Goal: Obtain resource: Obtain resource

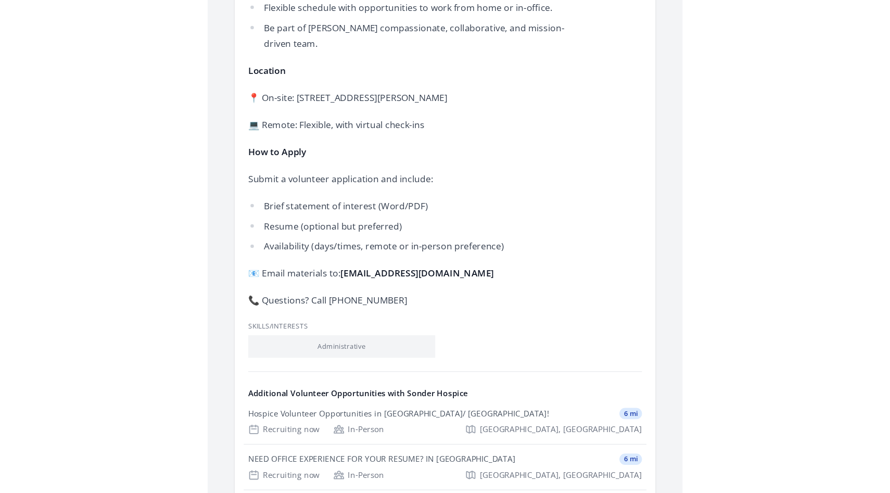
scroll to position [987, 0]
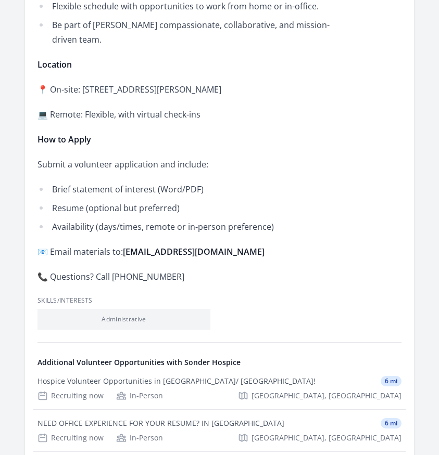
click at [237, 182] on li "Brief statement of interest (Word/PDF)" at bounding box center [189, 189] width 304 height 15
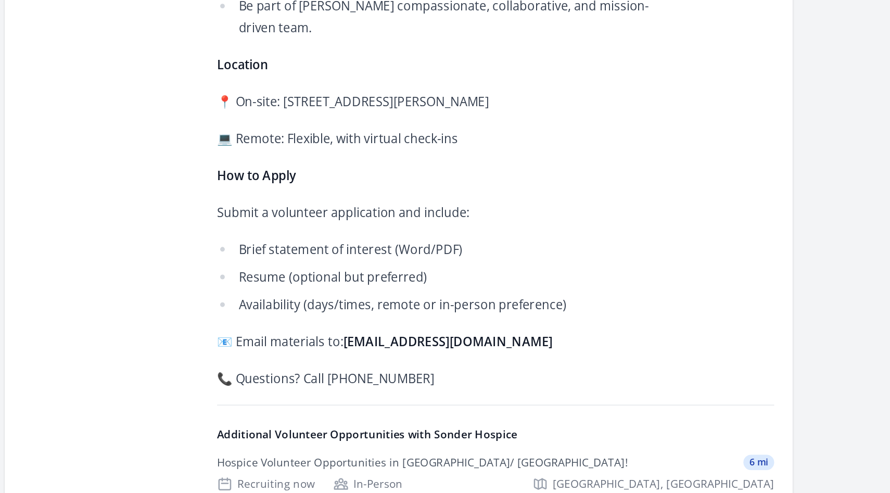
scroll to position [907, 0]
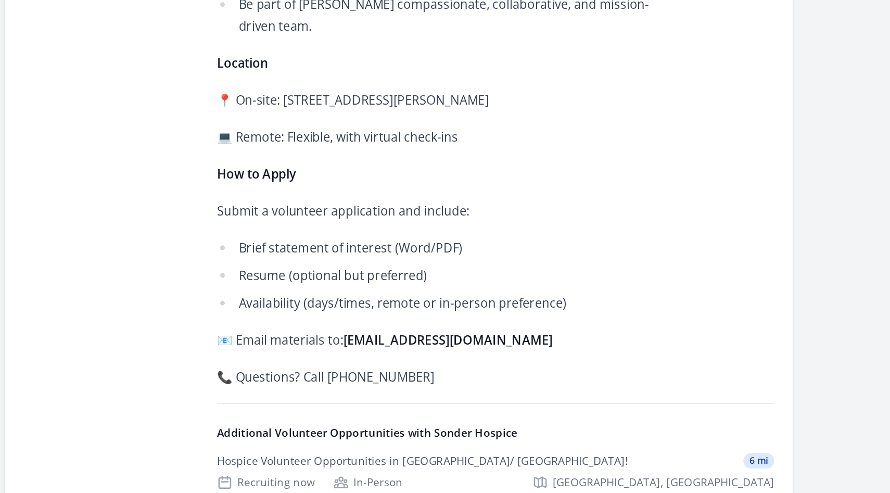
click at [438, 181] on li "Resume (optional but preferred)" at bounding box center [474, 188] width 304 height 15
click at [438, 226] on strong "[EMAIL_ADDRESS][DOMAIN_NAME]" at bounding box center [478, 231] width 142 height 11
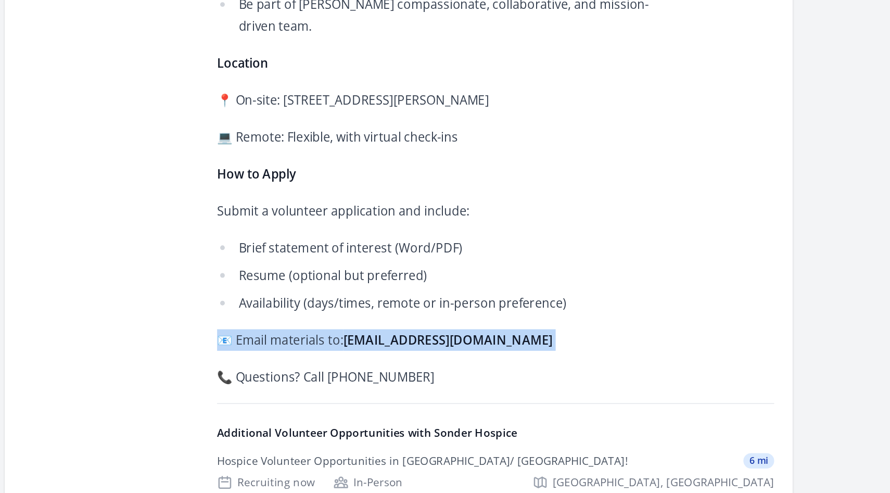
click at [438, 226] on strong "[EMAIL_ADDRESS][DOMAIN_NAME]" at bounding box center [478, 231] width 142 height 11
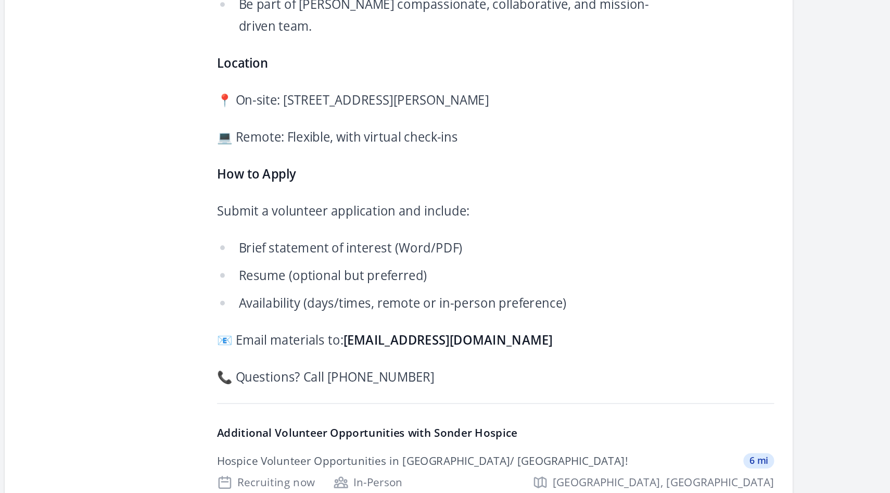
click at [438, 224] on p "📧 Email materials to: [EMAIL_ADDRESS][DOMAIN_NAME]" at bounding box center [474, 231] width 304 height 15
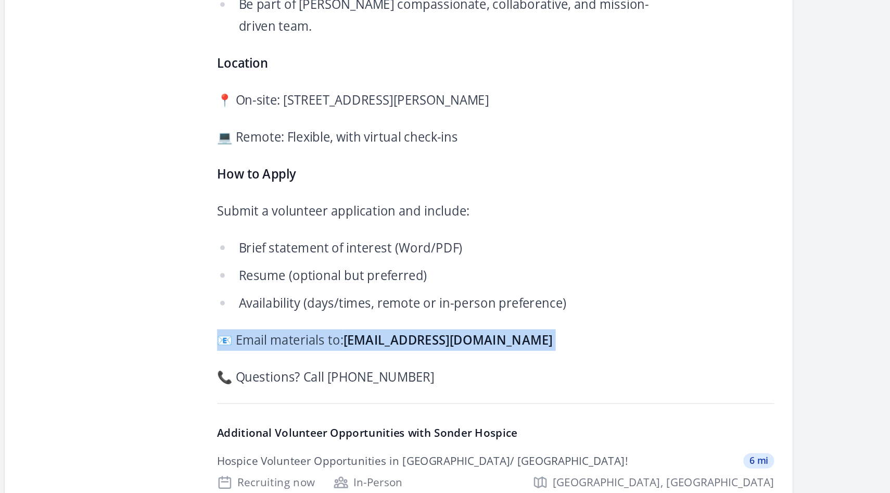
drag, startPoint x: 536, startPoint y: 218, endPoint x: 410, endPoint y: 220, distance: 125.9
click at [410, 224] on p "📧 Email materials to: [EMAIL_ADDRESS][DOMAIN_NAME]" at bounding box center [474, 231] width 304 height 15
click at [410, 226] on strong "[EMAIL_ADDRESS][DOMAIN_NAME]" at bounding box center [478, 231] width 142 height 11
drag, startPoint x: 407, startPoint y: 218, endPoint x: 542, endPoint y: 214, distance: 134.3
click at [438, 224] on p "📧 Email materials to: [EMAIL_ADDRESS][DOMAIN_NAME]" at bounding box center [474, 231] width 304 height 15
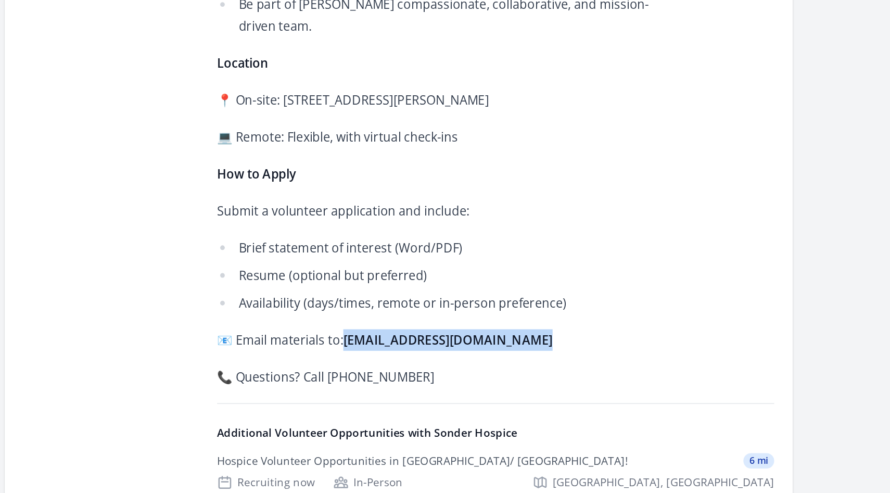
copy strong "[EMAIL_ADDRESS][DOMAIN_NAME]"
click at [438, 224] on p "📧 Email materials to: [EMAIL_ADDRESS][DOMAIN_NAME]" at bounding box center [474, 231] width 304 height 15
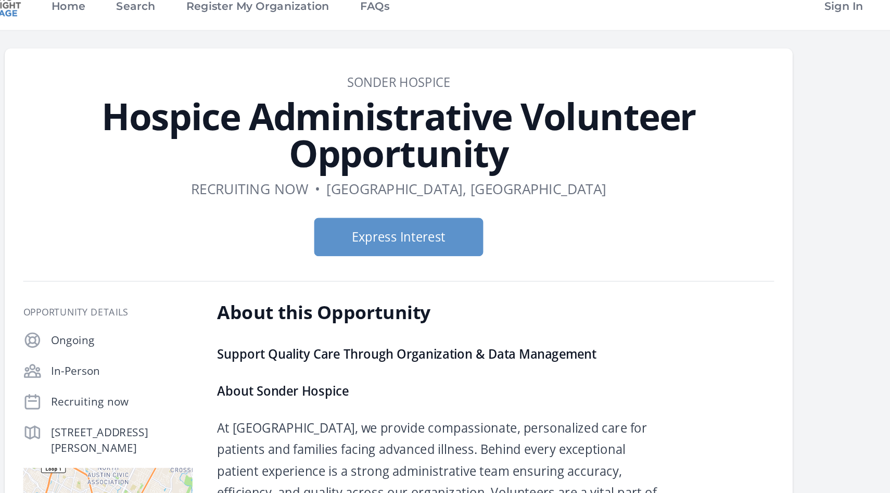
scroll to position [0, 0]
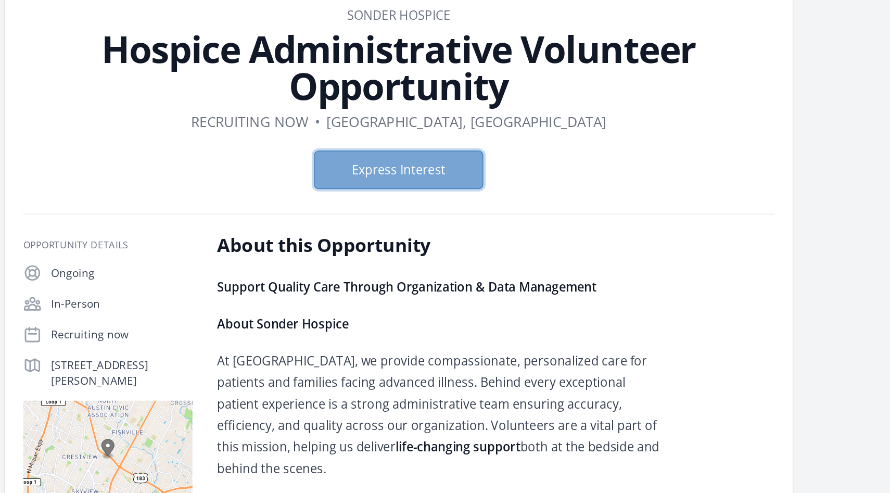
click at [438, 175] on button "Express Interest" at bounding box center [445, 173] width 114 height 26
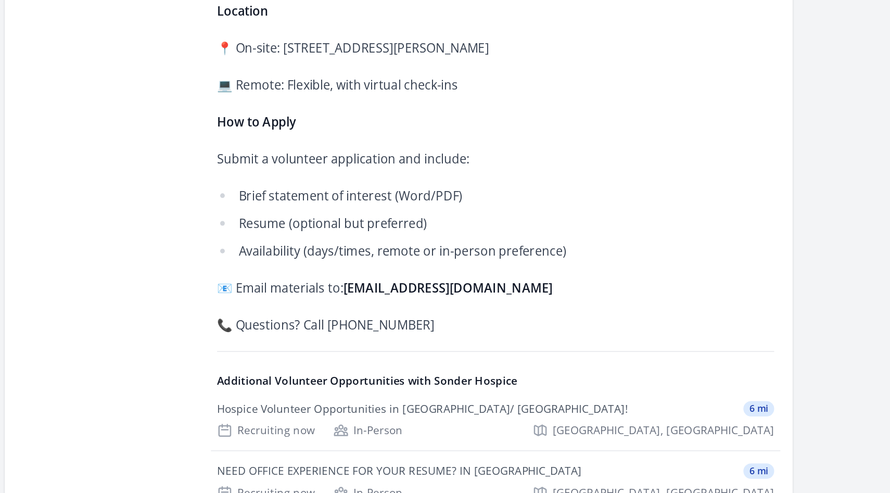
scroll to position [944, 0]
click at [438, 189] on strong "[EMAIL_ADDRESS][DOMAIN_NAME]" at bounding box center [478, 194] width 142 height 11
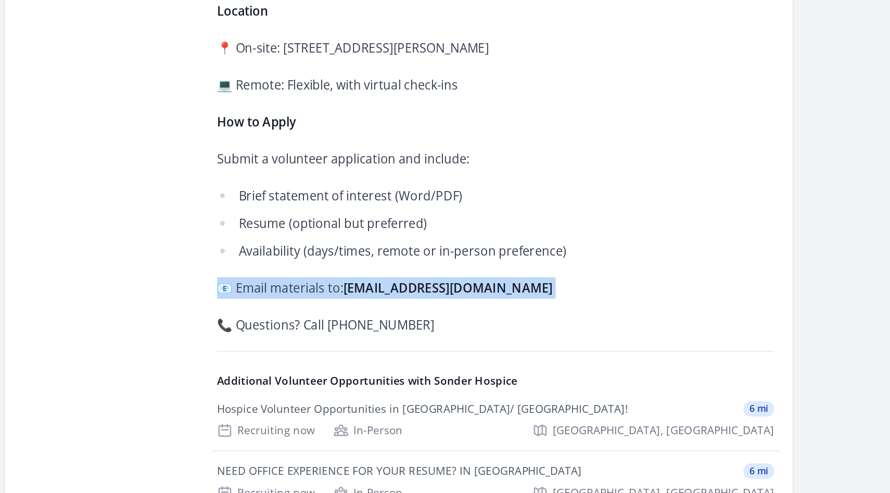
click at [438, 189] on strong "[EMAIL_ADDRESS][DOMAIN_NAME]" at bounding box center [478, 194] width 142 height 11
click at [428, 188] on p "📧 Email materials to: [EMAIL_ADDRESS][DOMAIN_NAME]" at bounding box center [474, 195] width 304 height 15
drag, startPoint x: 408, startPoint y: 181, endPoint x: 541, endPoint y: 181, distance: 132.7
click at [438, 188] on p "📧 Email materials to: [EMAIL_ADDRESS][DOMAIN_NAME]" at bounding box center [474, 195] width 304 height 15
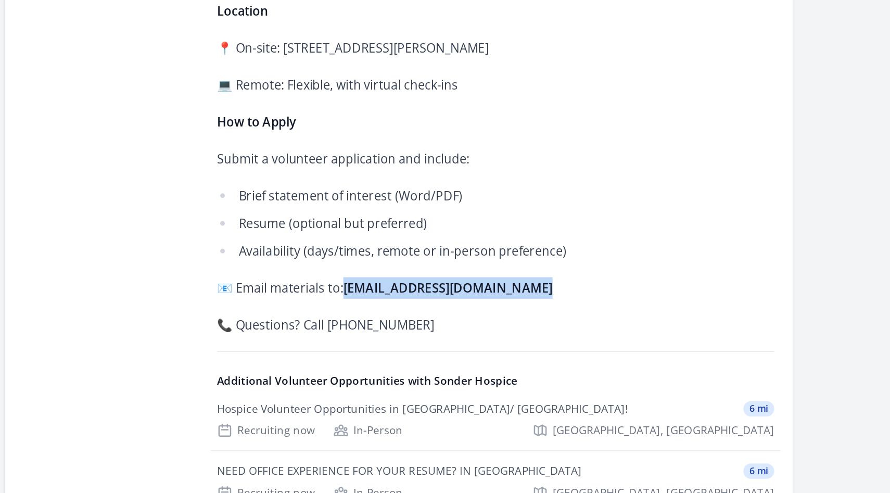
copy strong "[EMAIL_ADDRESS][DOMAIN_NAME]"
